Goal: Task Accomplishment & Management: Use online tool/utility

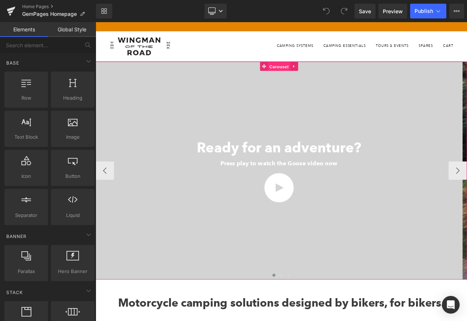
click at [312, 78] on span "Carousel" at bounding box center [316, 75] width 27 height 11
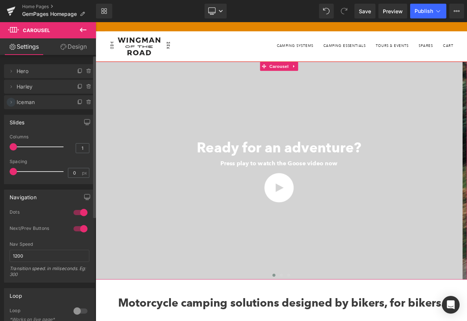
click at [11, 103] on icon at bounding box center [11, 102] width 6 height 6
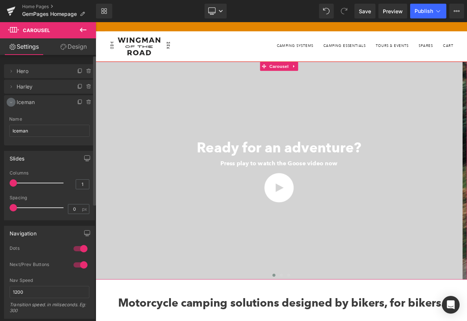
click at [13, 103] on icon at bounding box center [11, 102] width 6 height 6
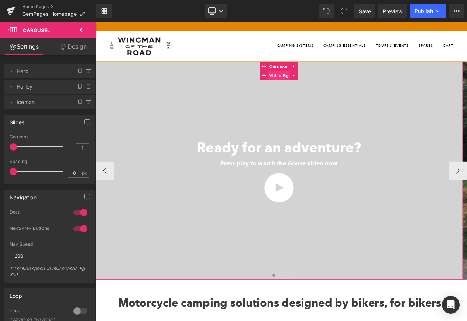
click at [313, 86] on span "Video Bg" at bounding box center [316, 86] width 27 height 11
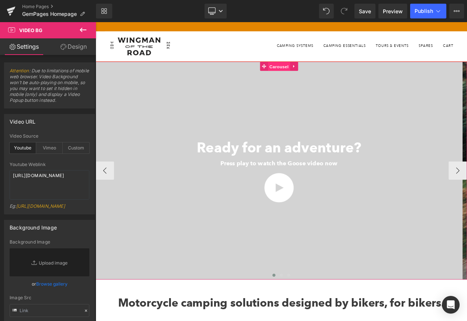
click at [321, 76] on span "Carousel" at bounding box center [316, 75] width 27 height 11
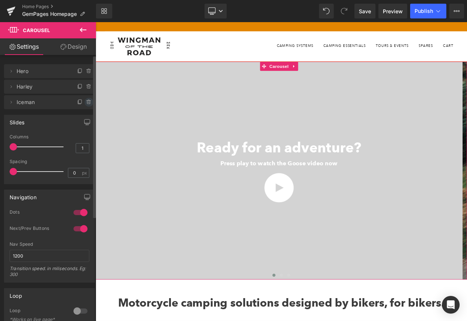
click at [86, 103] on icon at bounding box center [89, 102] width 6 height 6
click at [86, 104] on button "Delete" at bounding box center [80, 103] width 23 height 10
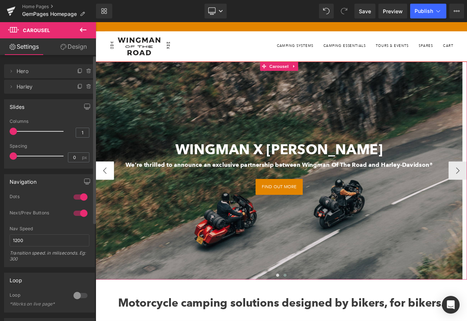
click at [112, 201] on button "‹" at bounding box center [107, 201] width 22 height 22
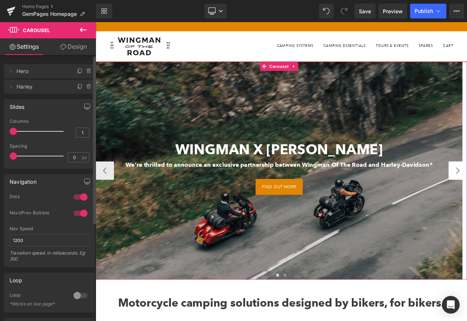
click at [103, 205] on button "‹" at bounding box center [107, 201] width 22 height 22
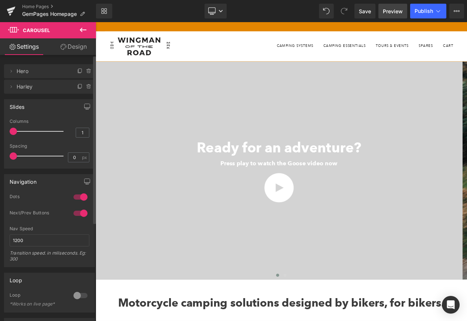
click at [390, 13] on span "Preview" at bounding box center [393, 11] width 20 height 8
click at [369, 12] on span "Save" at bounding box center [365, 11] width 12 height 8
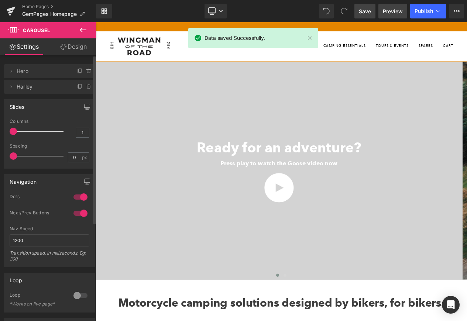
click at [391, 14] on span "Preview" at bounding box center [393, 11] width 20 height 8
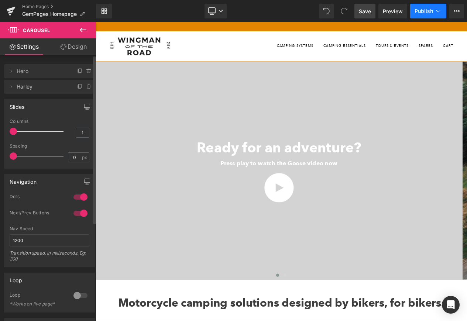
click at [432, 11] on span "Publish" at bounding box center [424, 11] width 18 height 6
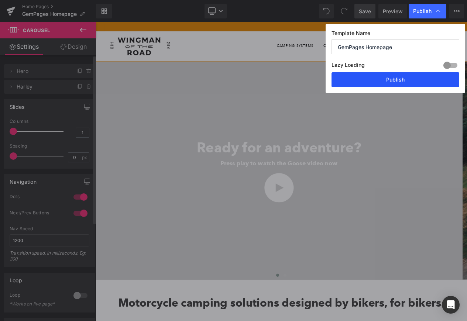
click at [427, 79] on button "Publish" at bounding box center [396, 79] width 128 height 15
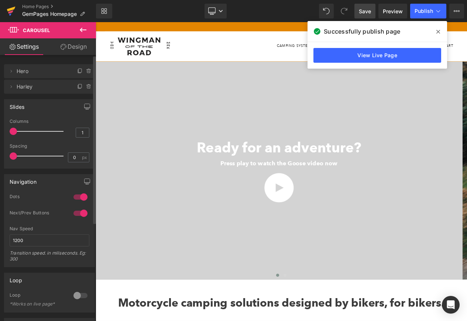
click at [13, 7] on icon at bounding box center [11, 9] width 8 height 5
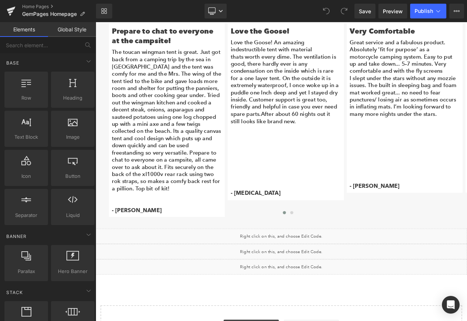
scroll to position [1344, 0]
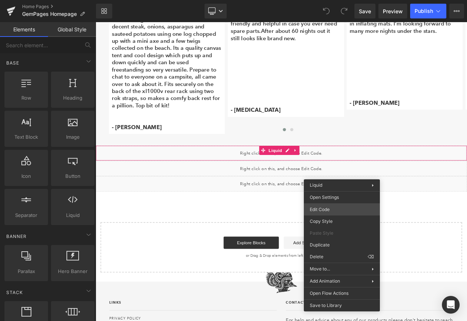
click at [323, 0] on div "You are previewing how the will restyle your page. You can not edit Elements in…" at bounding box center [233, 0] width 467 height 0
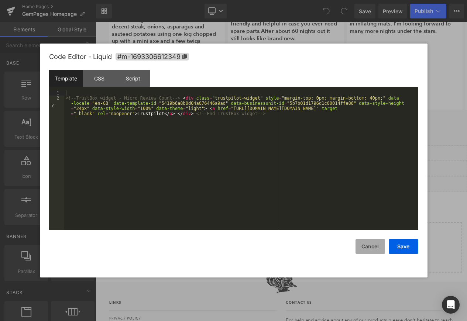
click at [368, 243] on button "Cancel" at bounding box center [371, 246] width 30 height 15
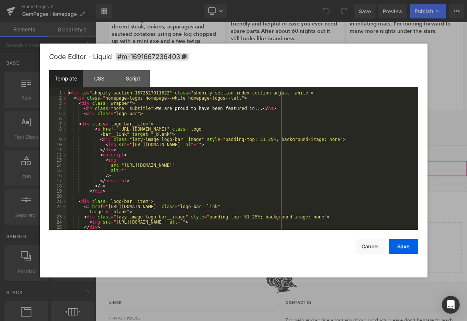
click at [347, 0] on div "You are previewing how the will restyle your page. You can not edit Elements in…" at bounding box center [233, 0] width 467 height 0
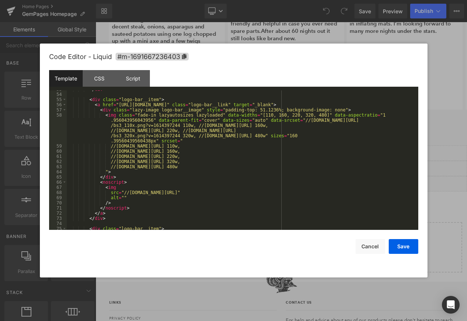
scroll to position [307, 0]
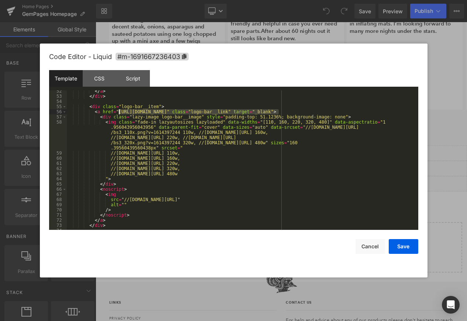
drag, startPoint x: 279, startPoint y: 112, endPoint x: 118, endPoint y: 114, distance: 161.1
click at [118, 114] on div "</ a > </ div > < div class = "logo-bar__item" > < a href = "[URL][DOMAIN_NAME]…" at bounding box center [241, 164] width 349 height 150
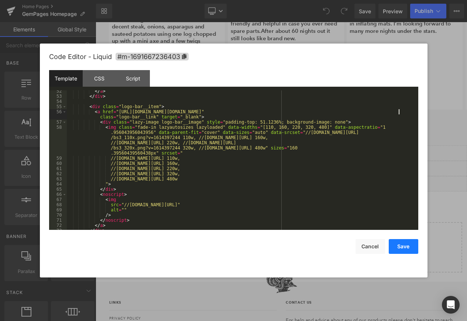
click at [407, 248] on button "Save" at bounding box center [404, 246] width 30 height 15
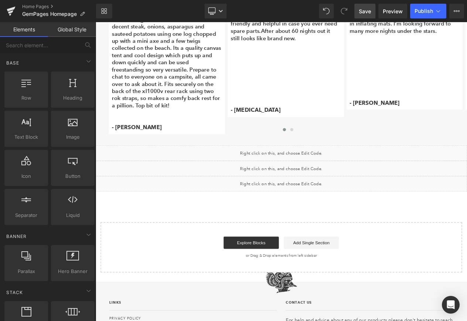
click at [360, 13] on span "Save" at bounding box center [365, 11] width 12 height 8
click at [385, 14] on span "Preview" at bounding box center [393, 11] width 20 height 8
click at [417, 13] on span "Publish" at bounding box center [424, 11] width 18 height 6
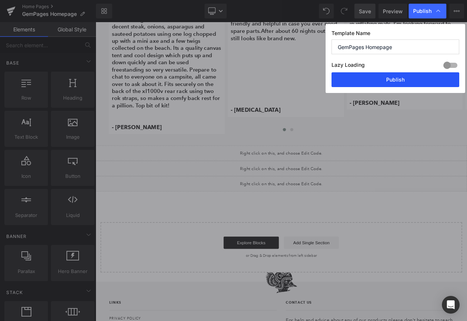
click at [408, 83] on button "Publish" at bounding box center [396, 79] width 128 height 15
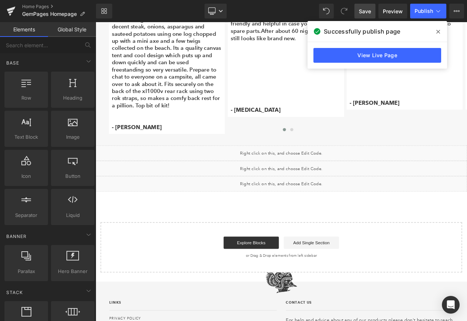
click at [439, 32] on icon at bounding box center [439, 32] width 4 height 4
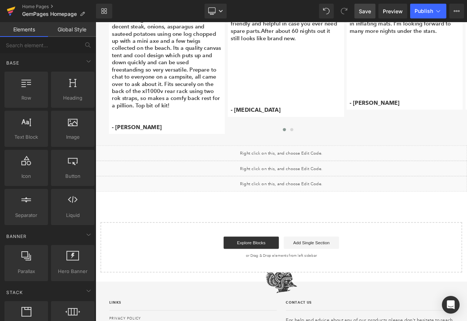
click at [6, 14] on link at bounding box center [11, 11] width 22 height 22
